Goal: Task Accomplishment & Management: Manage account settings

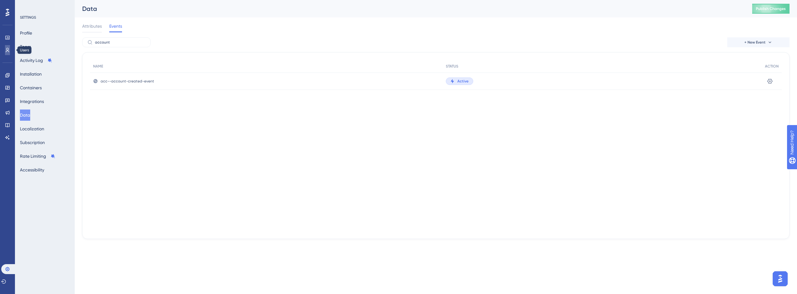
click at [5, 52] on link at bounding box center [7, 50] width 5 height 10
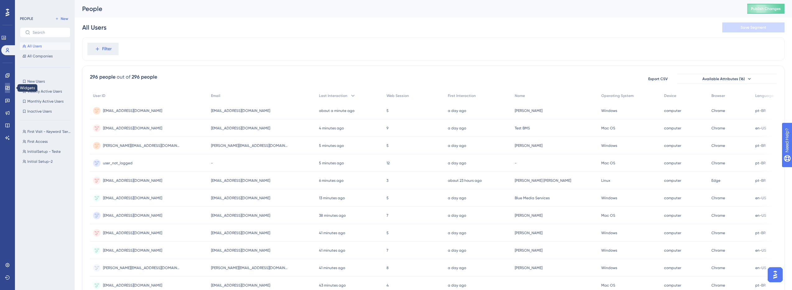
click at [5, 87] on icon at bounding box center [7, 87] width 5 height 5
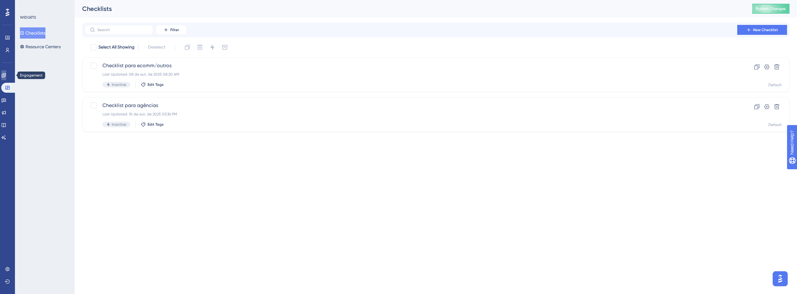
click at [6, 79] on link at bounding box center [3, 75] width 5 height 10
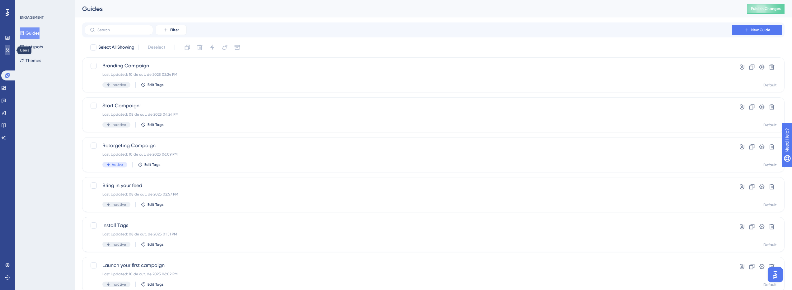
click at [5, 51] on link at bounding box center [7, 50] width 5 height 10
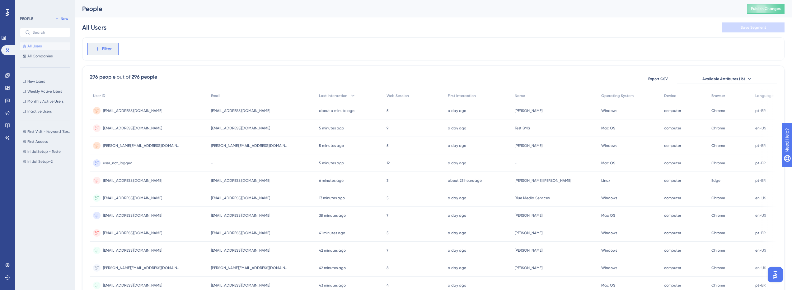
click at [107, 50] on span "Filter" at bounding box center [107, 48] width 10 height 7
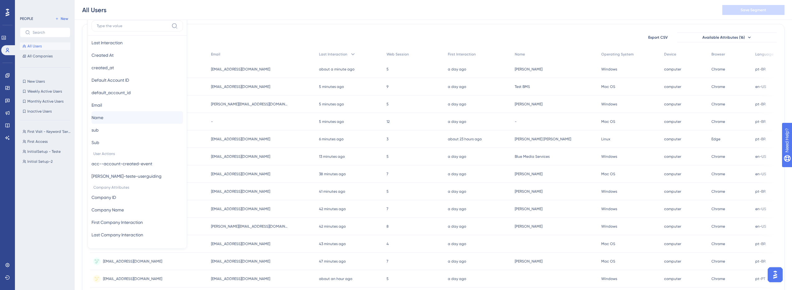
scroll to position [29, 0]
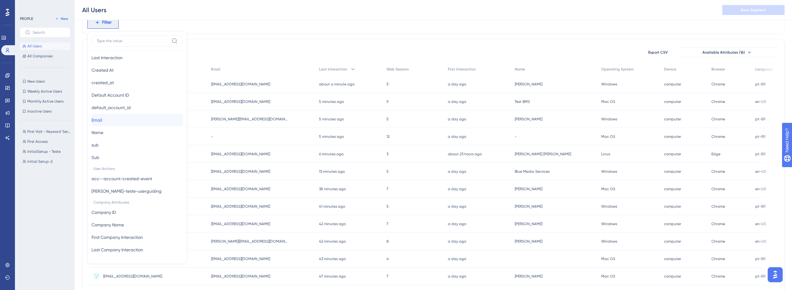
click at [113, 120] on button "Email Email" at bounding box center [138, 120] width 92 height 12
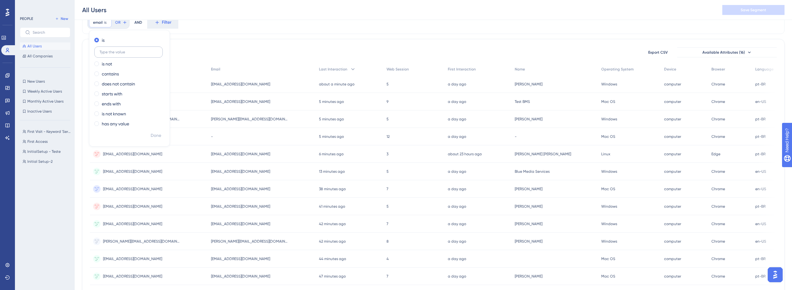
click at [116, 54] on label at bounding box center [128, 51] width 68 height 11
click at [116, 54] on input "text" at bounding box center [129, 52] width 58 height 4
type input "gakkari"
click at [154, 133] on span "Done" at bounding box center [156, 135] width 11 height 7
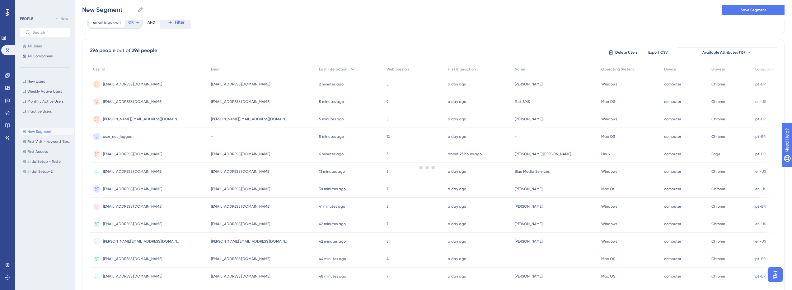
scroll to position [0, 0]
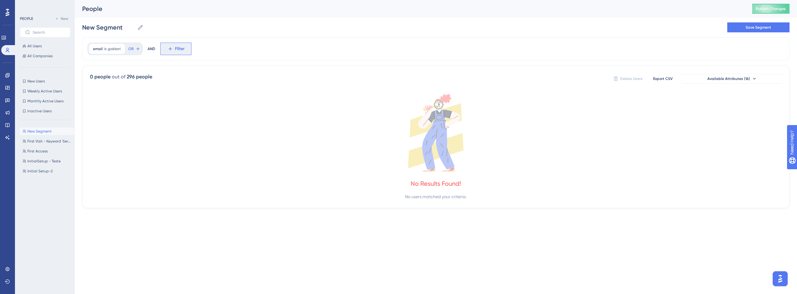
click at [175, 45] on span "Filter" at bounding box center [180, 48] width 10 height 7
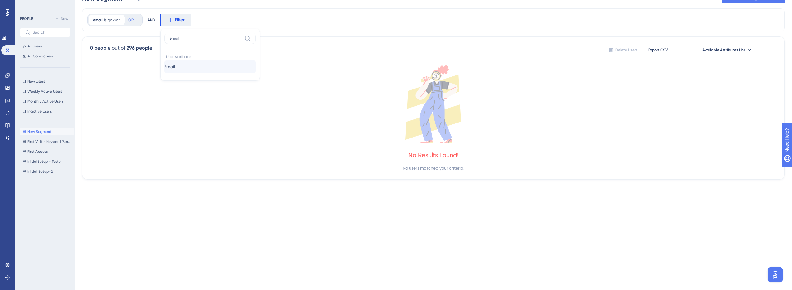
type input "email"
click at [188, 66] on button "Email Email" at bounding box center [210, 66] width 92 height 12
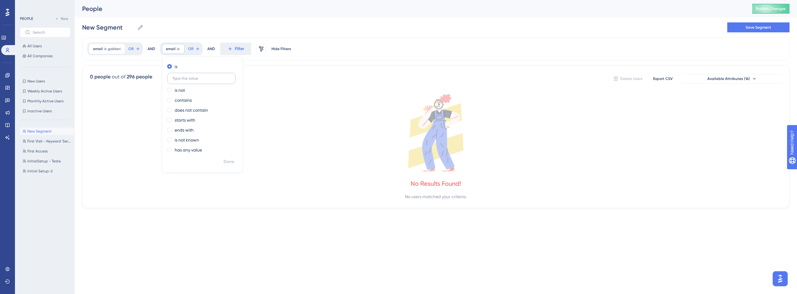
click at [195, 78] on input "text" at bounding box center [201, 78] width 58 height 4
click at [180, 49] on icon at bounding box center [180, 49] width 2 height 2
click at [115, 49] on span "gakkari" at bounding box center [114, 48] width 13 height 5
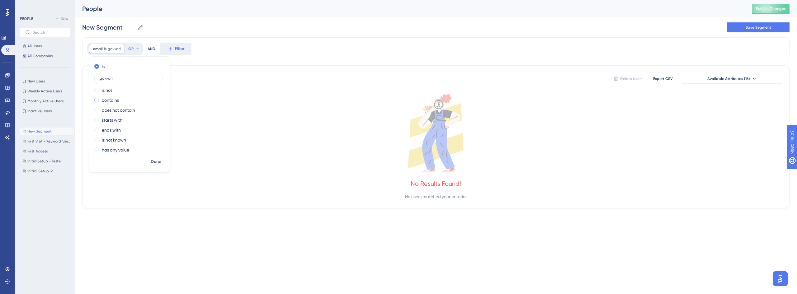
click at [113, 98] on label "contains" at bounding box center [110, 100] width 17 height 7
click at [184, 52] on button "Filter" at bounding box center [188, 49] width 31 height 12
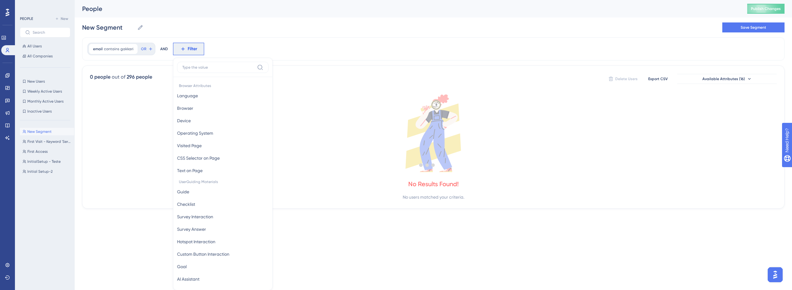
scroll to position [29, 0]
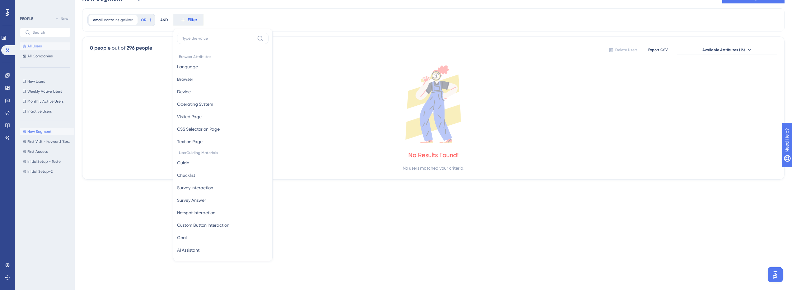
click at [41, 43] on button "All Users" at bounding box center [45, 45] width 50 height 7
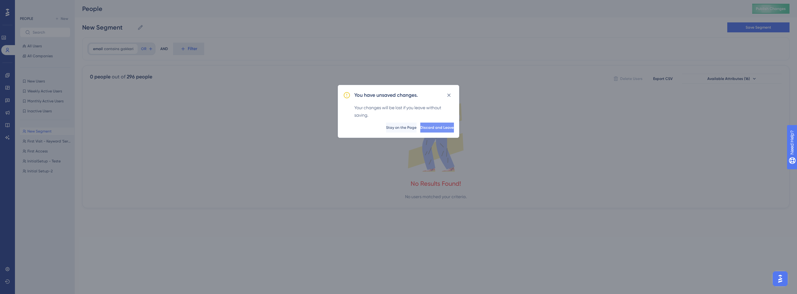
click at [425, 127] on span "Discard and Leave" at bounding box center [437, 127] width 34 height 5
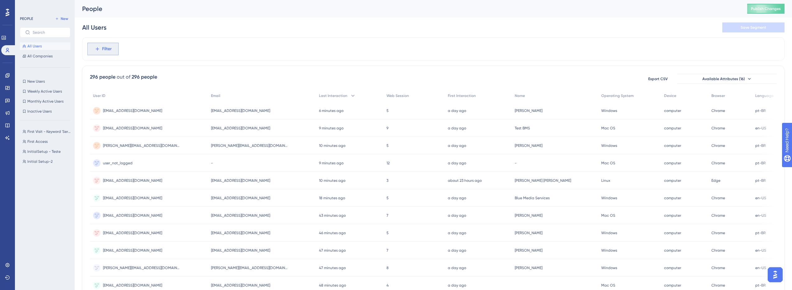
click at [103, 50] on span "Filter" at bounding box center [107, 48] width 10 height 7
type input "email"
click at [170, 98] on button "Email Email" at bounding box center [138, 95] width 92 height 12
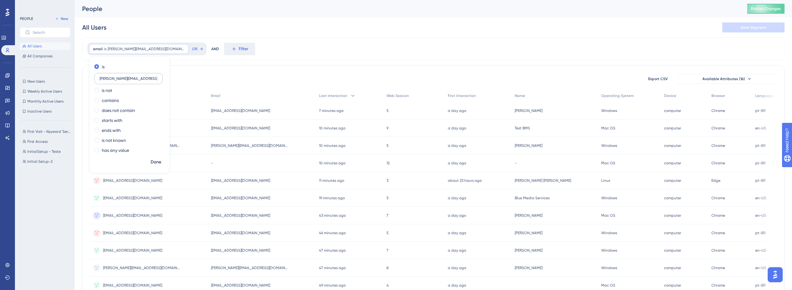
type input "[PERSON_NAME][EMAIL_ADDRESS][DOMAIN_NAME]"
click at [154, 160] on span "Done" at bounding box center [156, 161] width 11 height 7
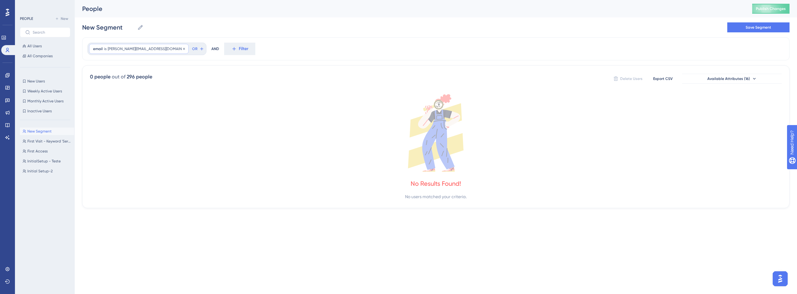
click at [144, 52] on div "email is [PERSON_NAME][EMAIL_ADDRESS][DOMAIN_NAME] [PERSON_NAME][EMAIL_ADDRESS]…" at bounding box center [139, 49] width 100 height 10
click at [128, 77] on input "[PERSON_NAME][EMAIL_ADDRESS][DOMAIN_NAME]" at bounding box center [129, 78] width 58 height 4
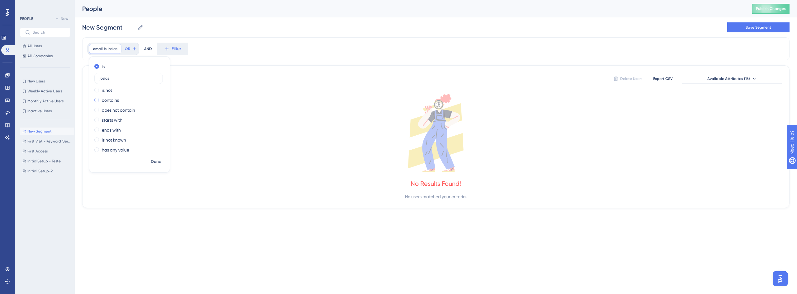
type input "josias"
click at [111, 97] on label "contains" at bounding box center [110, 100] width 17 height 7
click at [156, 161] on span "Done" at bounding box center [156, 161] width 11 height 7
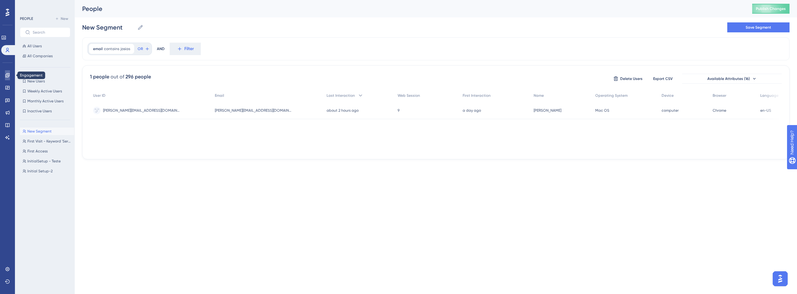
click at [5, 74] on link at bounding box center [7, 75] width 5 height 10
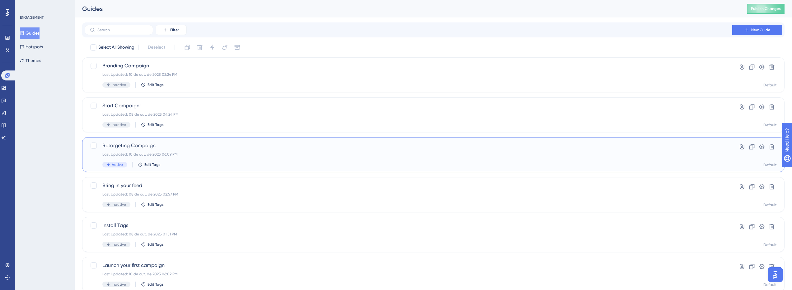
click at [180, 141] on div "Retargeting Campaign Last Updated: 10 de out. de 2025 06:09 PM Active Edit Tags…" at bounding box center [433, 154] width 703 height 35
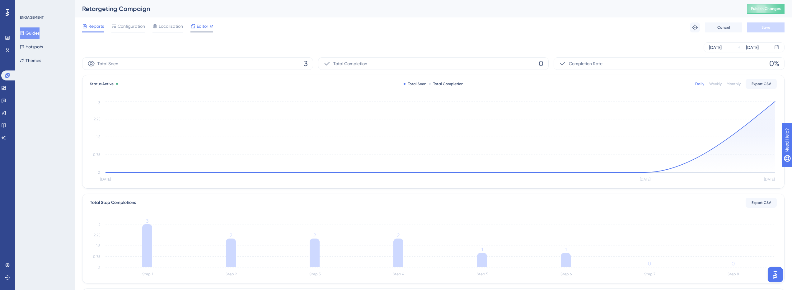
click at [197, 26] on span "Editor" at bounding box center [203, 25] width 12 height 7
